Goal: Task Accomplishment & Management: Use online tool/utility

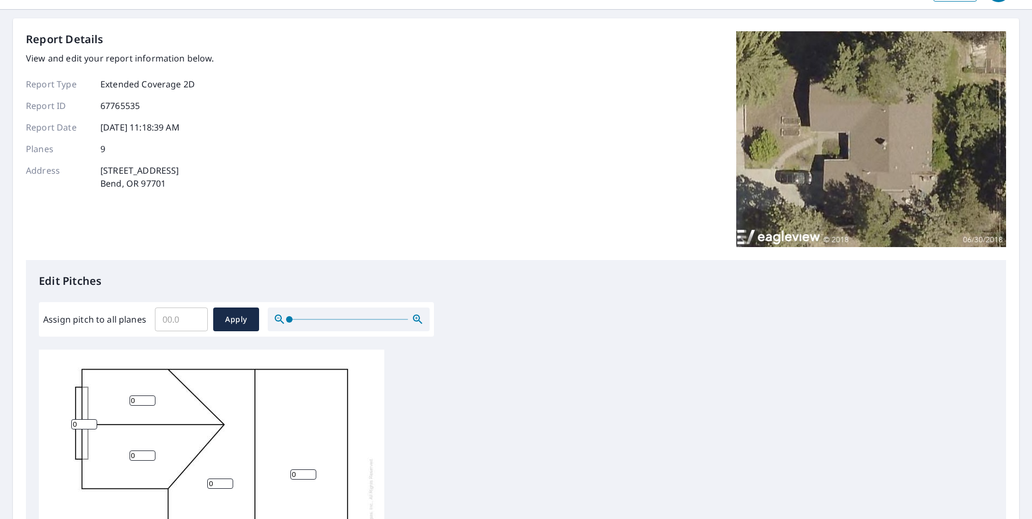
scroll to position [54, 0]
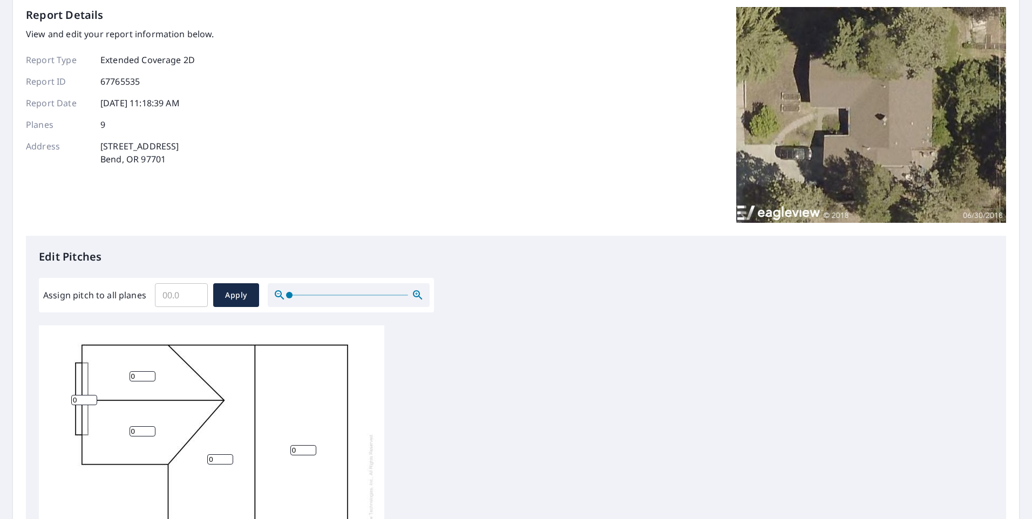
click at [186, 295] on input "Assign pitch to all planes" at bounding box center [181, 295] width 53 height 30
type input "5"
click at [239, 294] on span "Apply" at bounding box center [236, 295] width 29 height 13
type input "5"
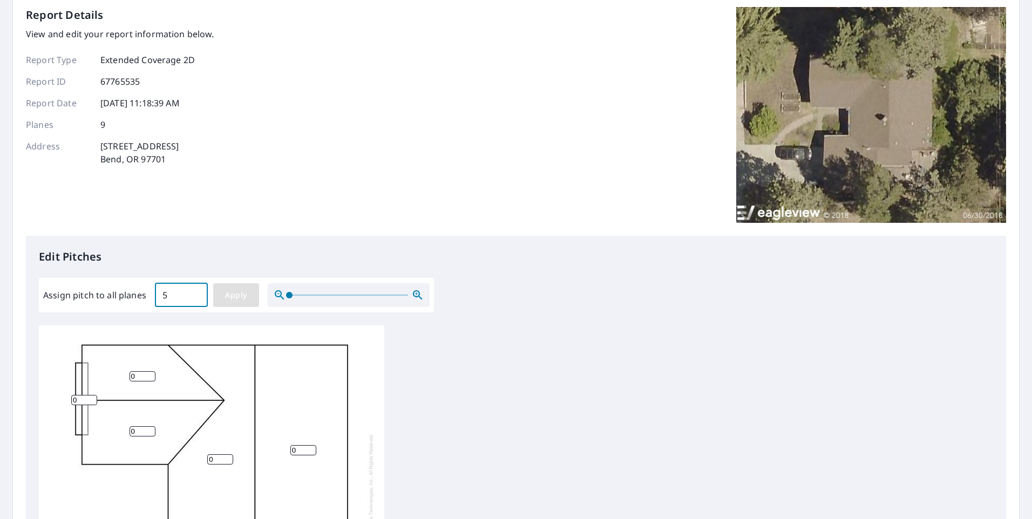
type input "5"
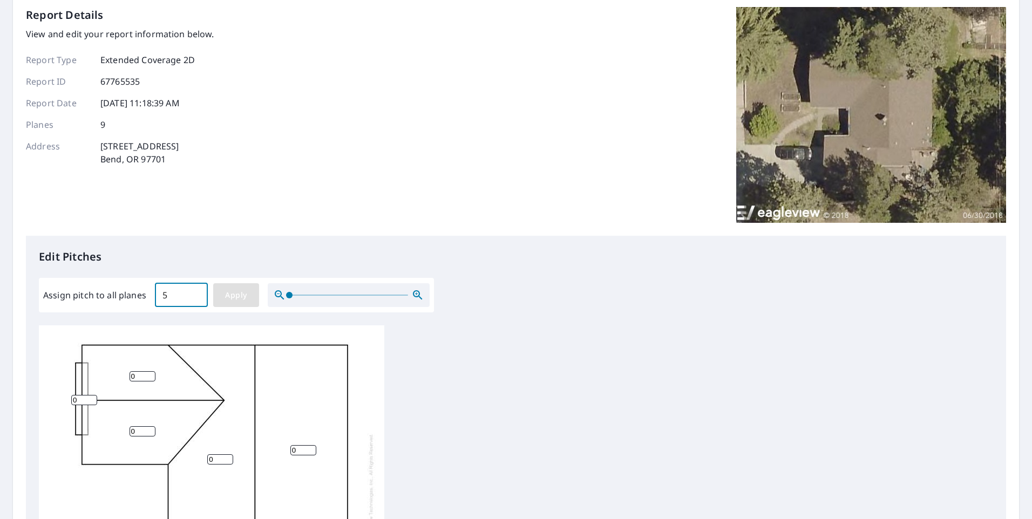
type input "5"
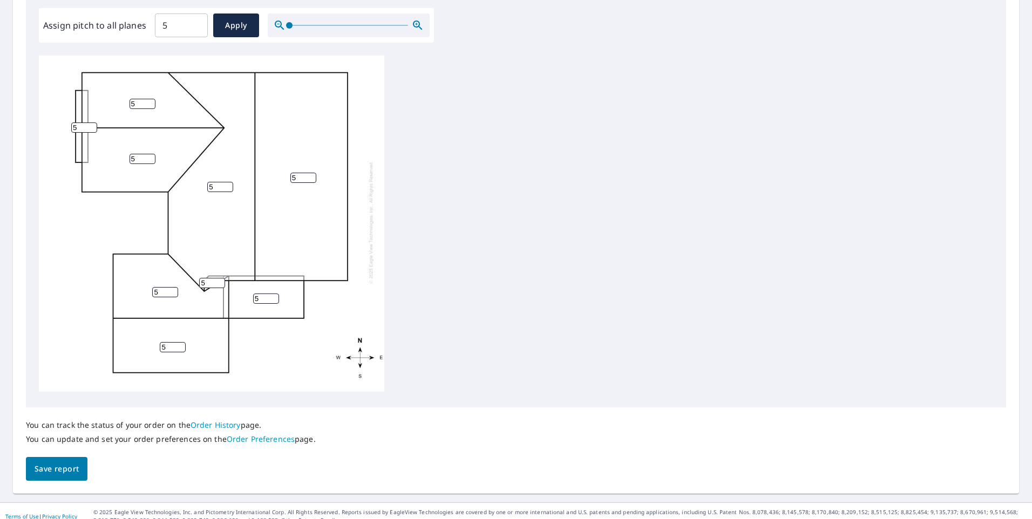
scroll to position [11, 0]
click at [59, 466] on span "Save report" at bounding box center [57, 468] width 44 height 13
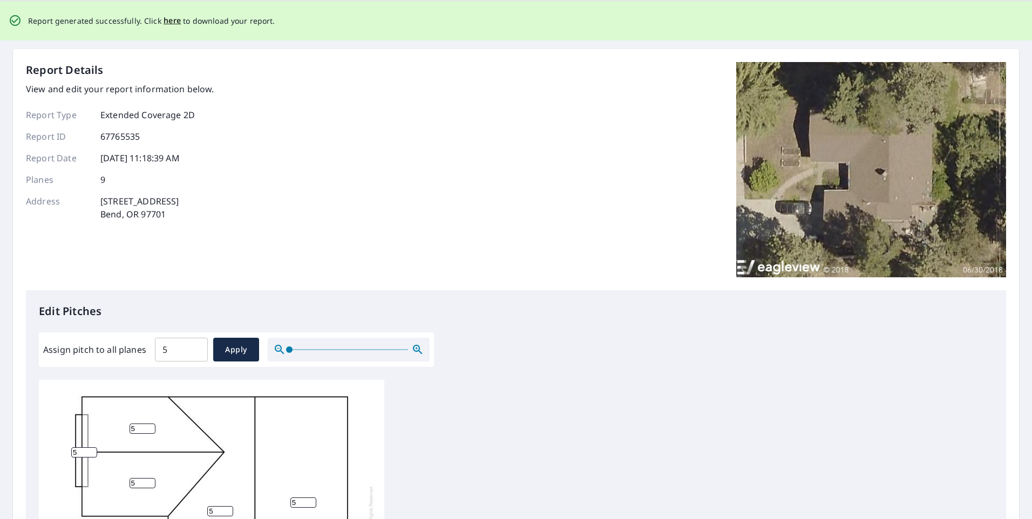
scroll to position [0, 0]
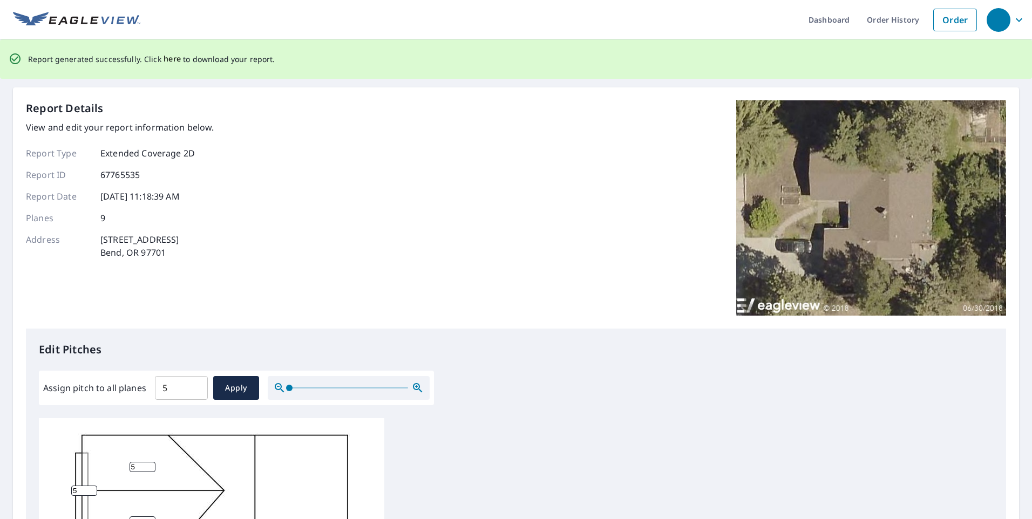
click at [169, 60] on span "here" at bounding box center [173, 58] width 18 height 13
